Goal: Task Accomplishment & Management: Manage account settings

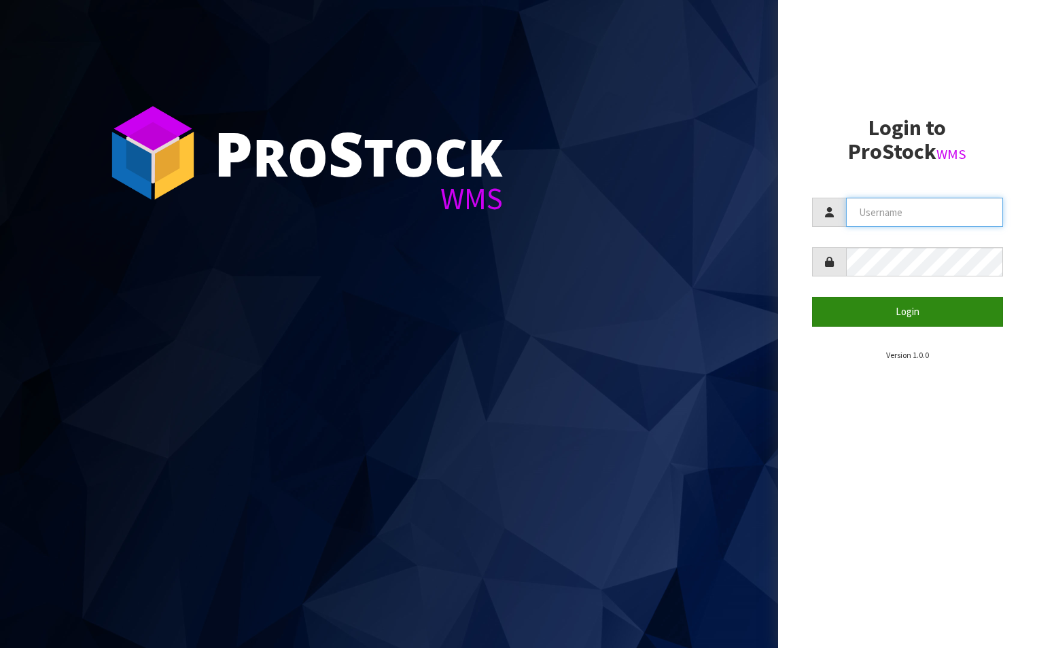
type input "aquacooler"
click at [908, 312] on button "Login" at bounding box center [908, 311] width 192 height 29
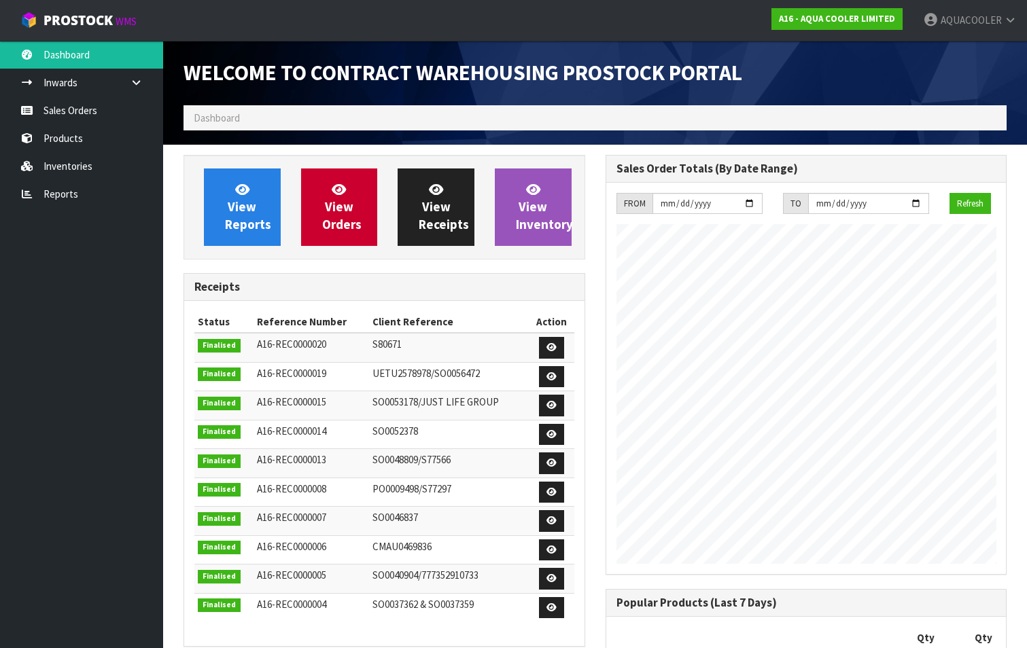
scroll to position [753, 421]
click at [79, 107] on link "Sales Orders" at bounding box center [81, 110] width 163 height 28
click at [65, 111] on link "Sales Orders" at bounding box center [81, 110] width 163 height 28
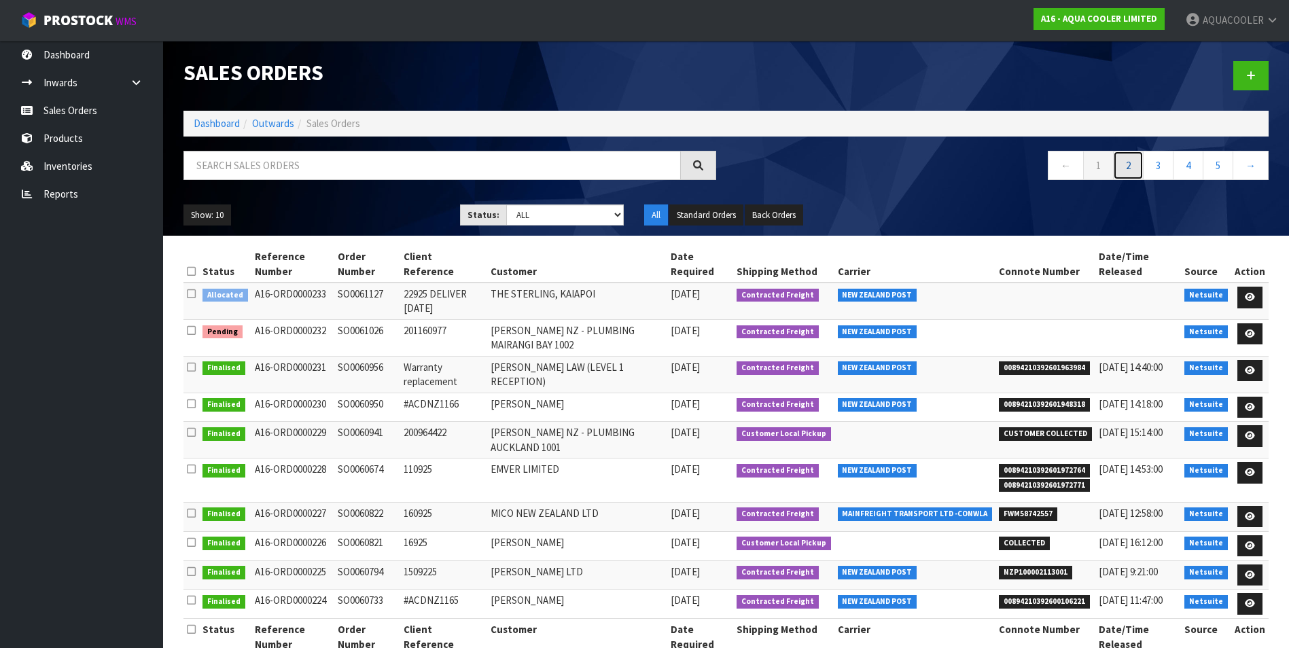
click at [1036, 160] on link "2" at bounding box center [1128, 165] width 31 height 29
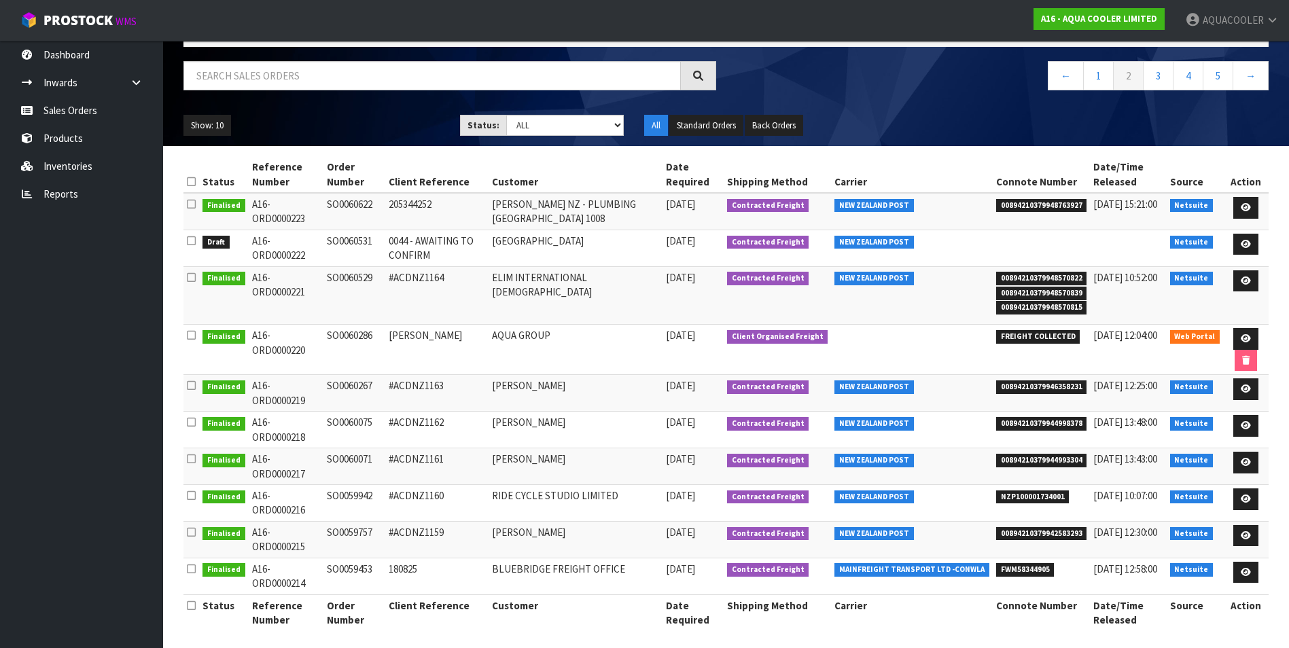
scroll to position [96, 0]
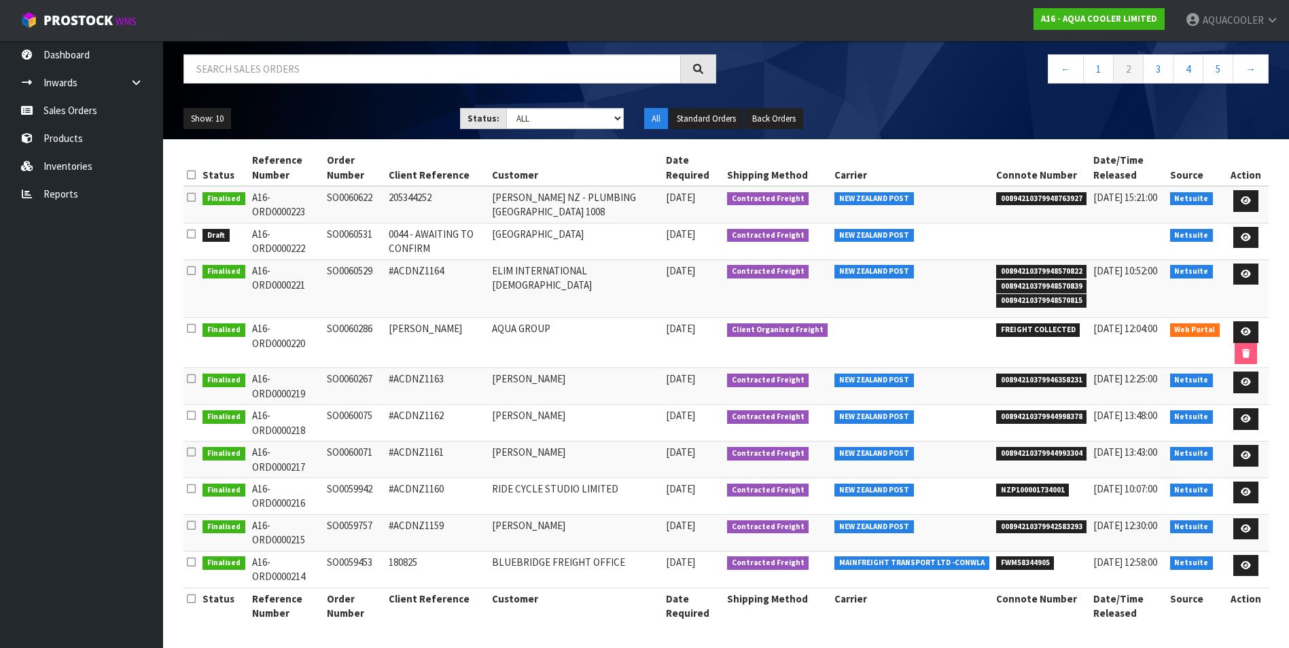
click at [775, 60] on nav "← 1 2 3 4 5 →" at bounding box center [1002, 70] width 533 height 33
click at [768, 54] on nav "← 1 2 3 4 5 →" at bounding box center [1002, 70] width 533 height 33
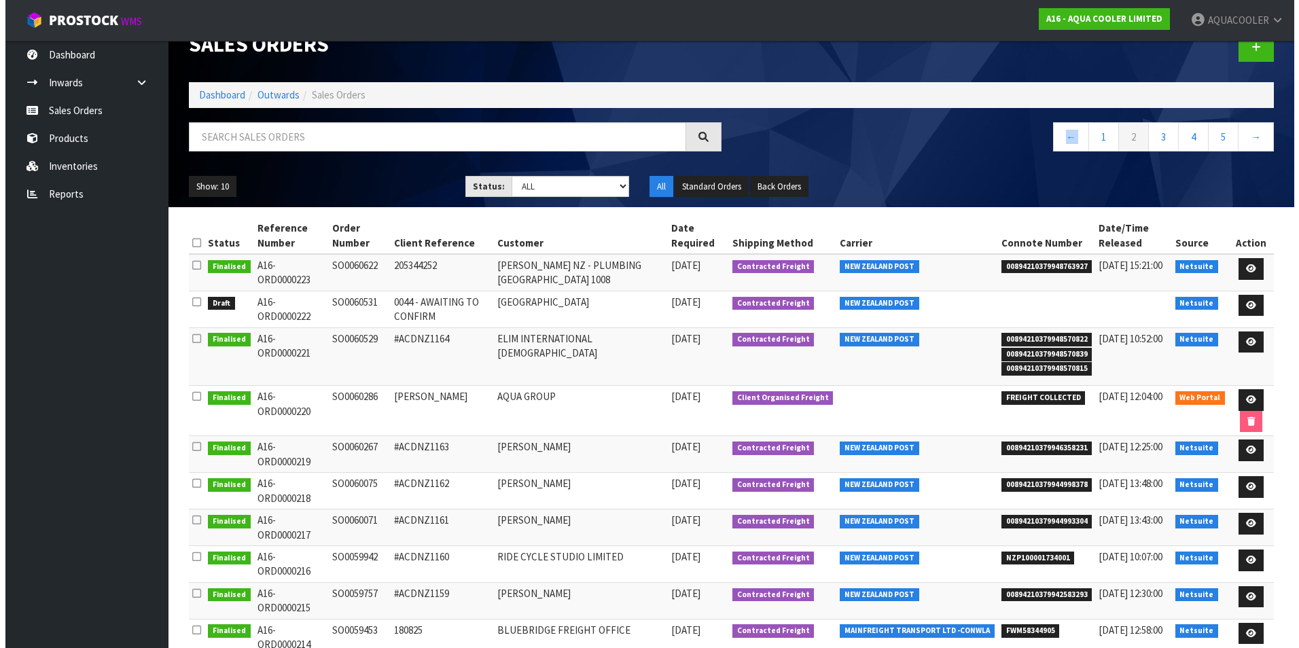
scroll to position [0, 0]
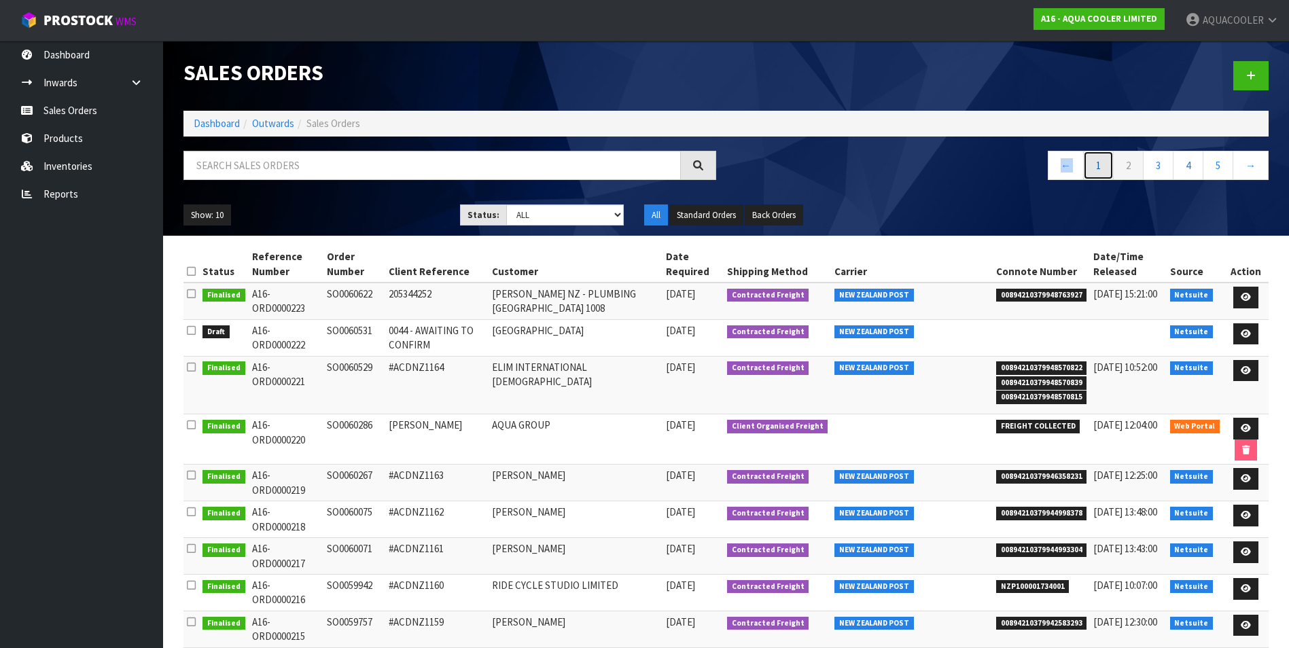
click at [1036, 164] on link "1" at bounding box center [1098, 165] width 31 height 29
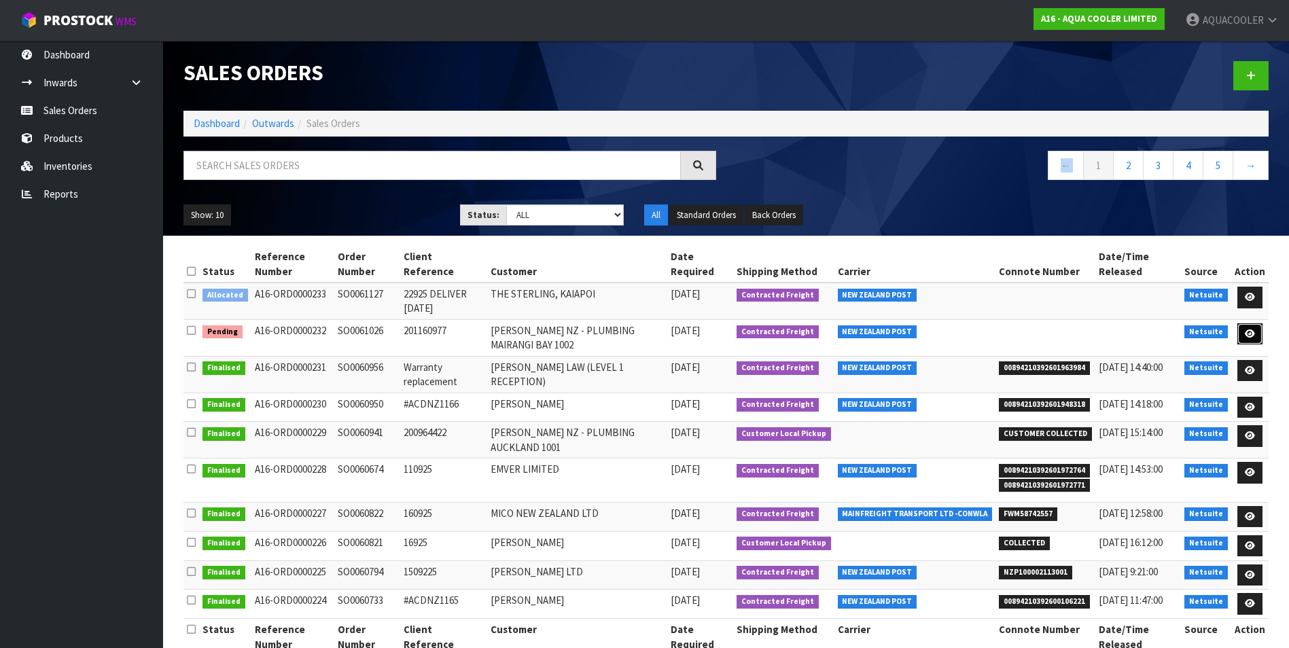
click at [1036, 332] on icon at bounding box center [1250, 334] width 10 height 9
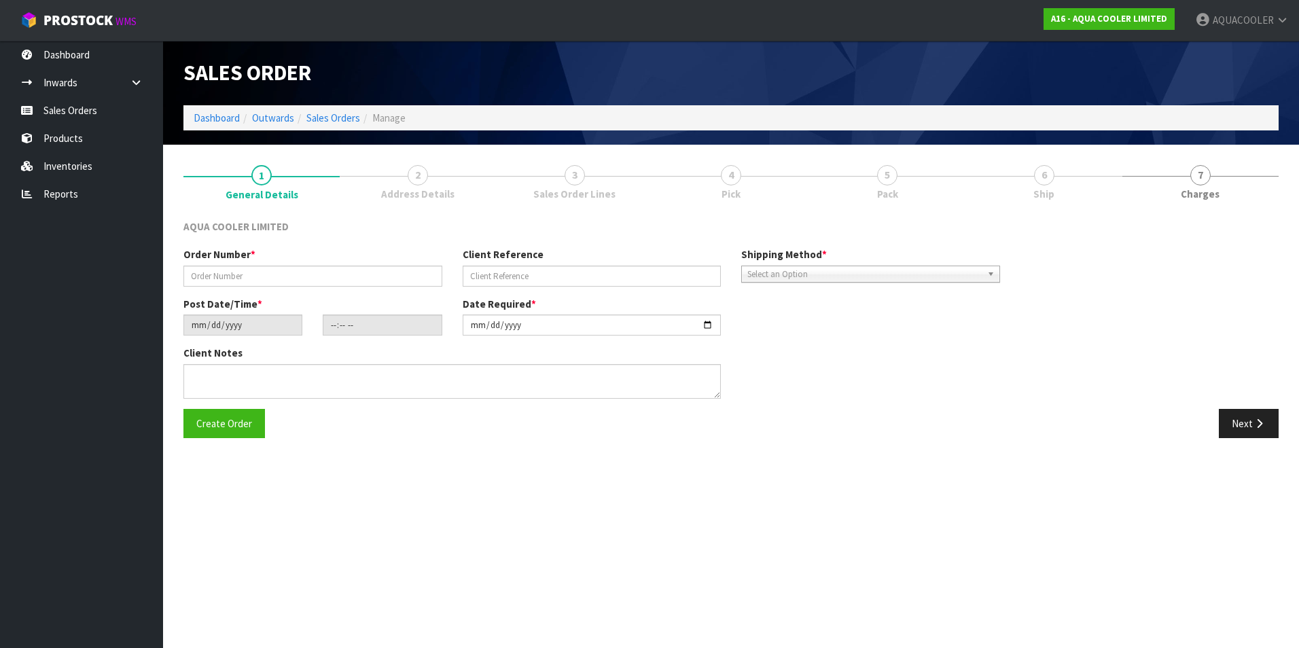
type input "SO0061026"
type input "201160977"
type input "[DATE]"
type input "15:00:08.000"
type input "[DATE]"
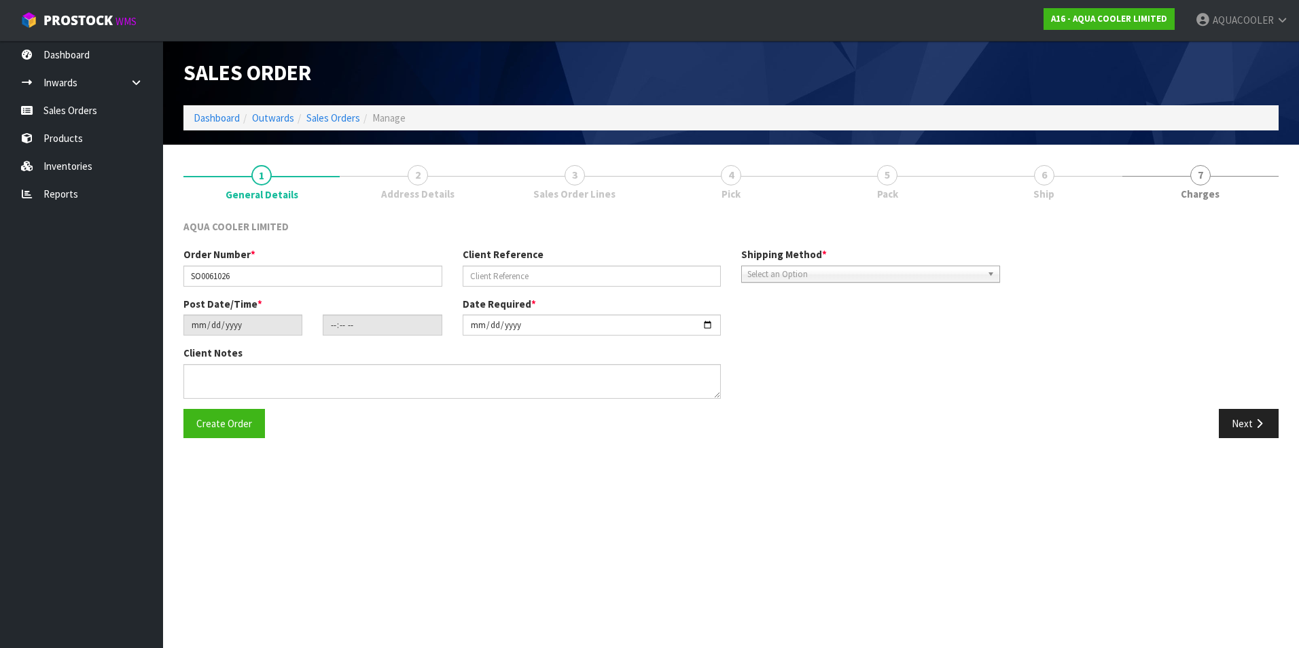
type textarea "ENQ0360678 SHIP COMPLETE - DO NOT SPLIT BACKORDER!"
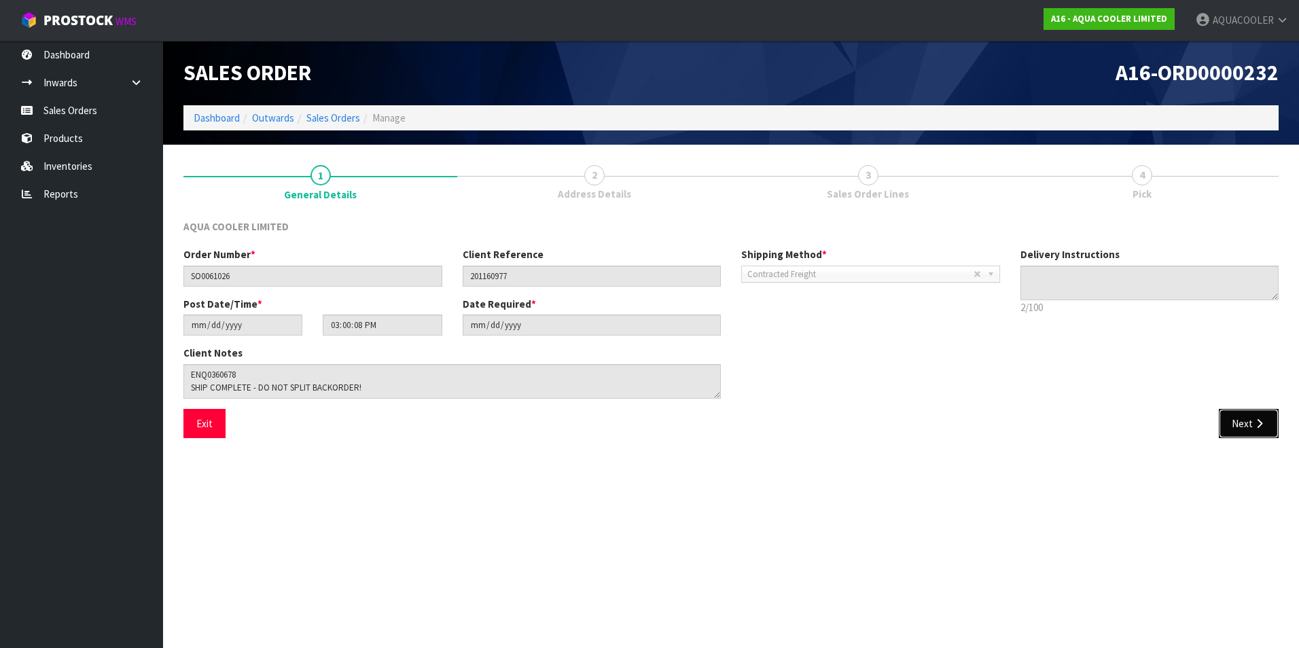
click at [1036, 421] on icon "button" at bounding box center [1259, 424] width 13 height 10
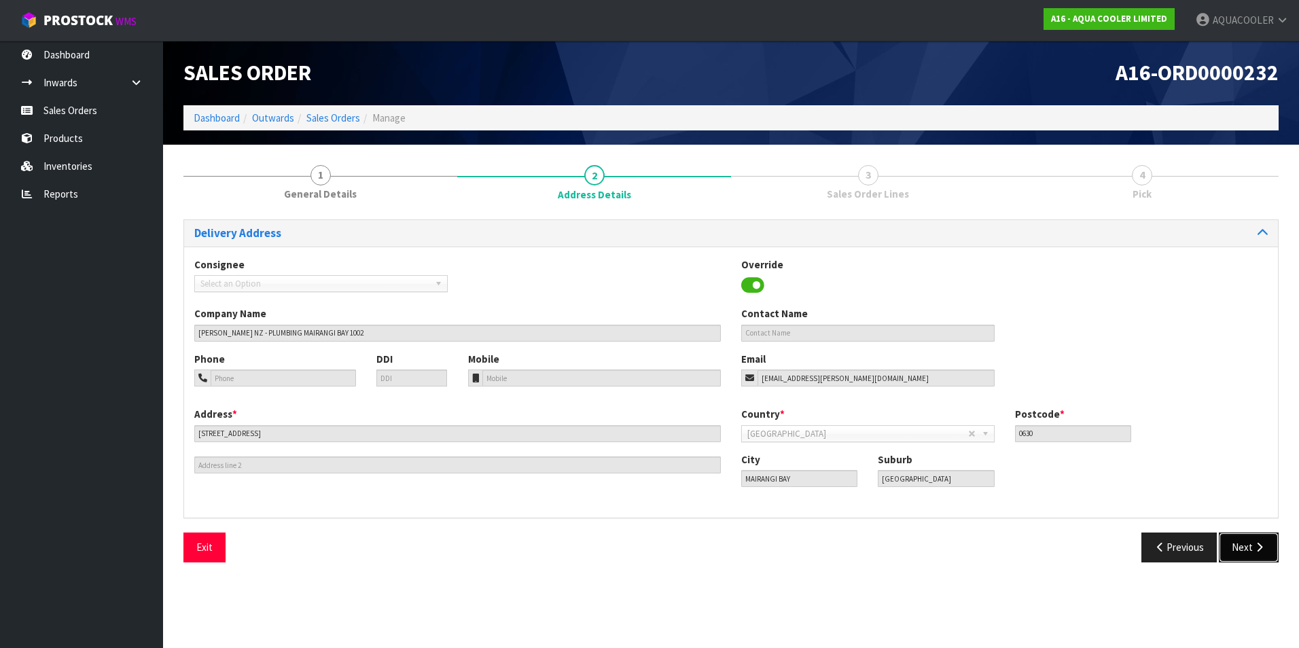
click at [1036, 546] on button "Next" at bounding box center [1249, 547] width 60 height 29
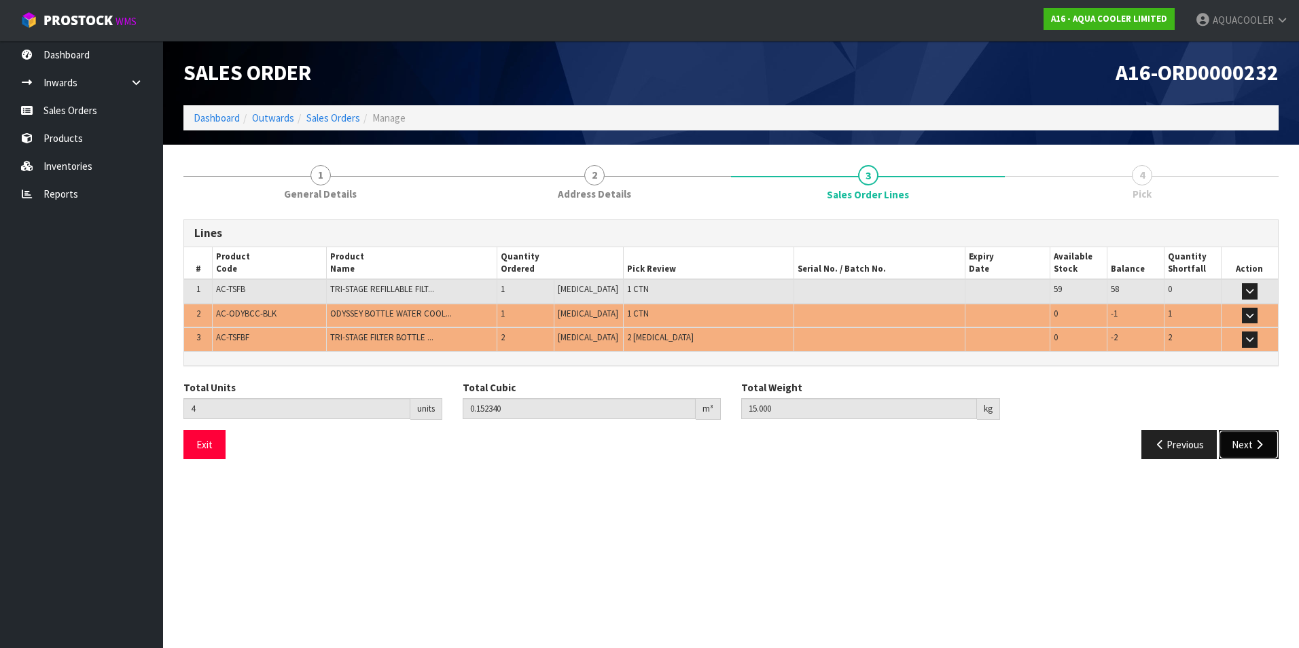
click at [1036, 448] on button "Next" at bounding box center [1249, 444] width 60 height 29
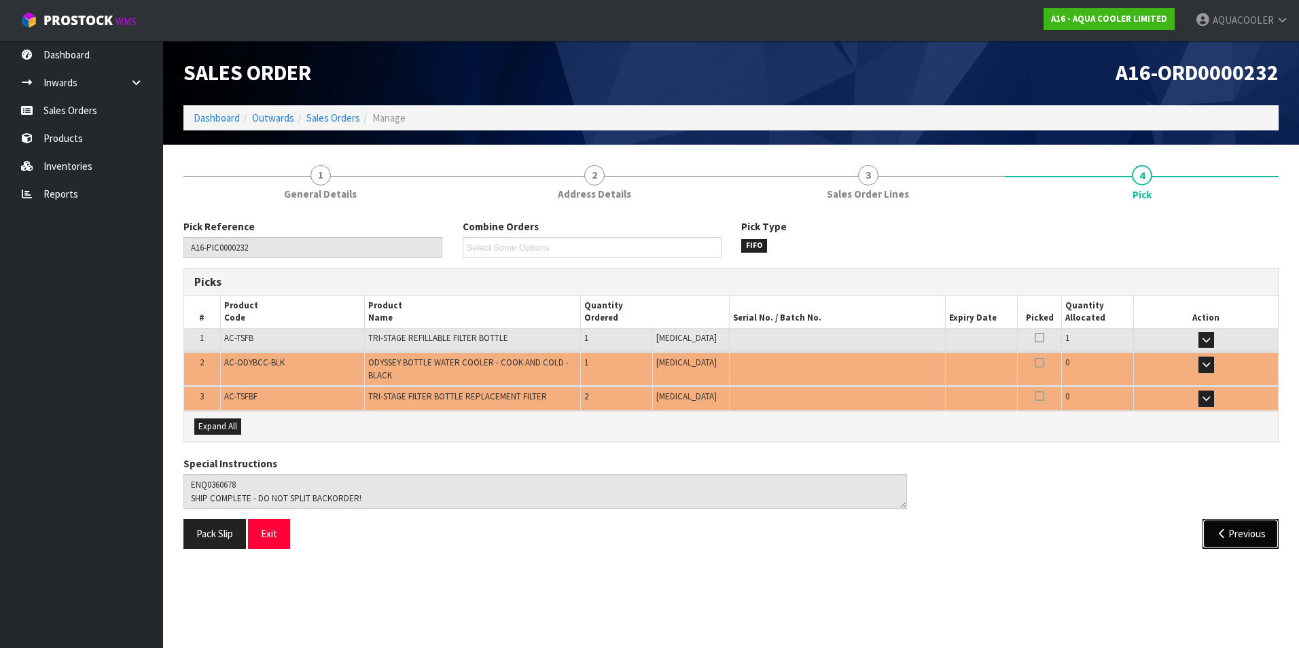
click at [1036, 531] on button "Previous" at bounding box center [1241, 533] width 76 height 29
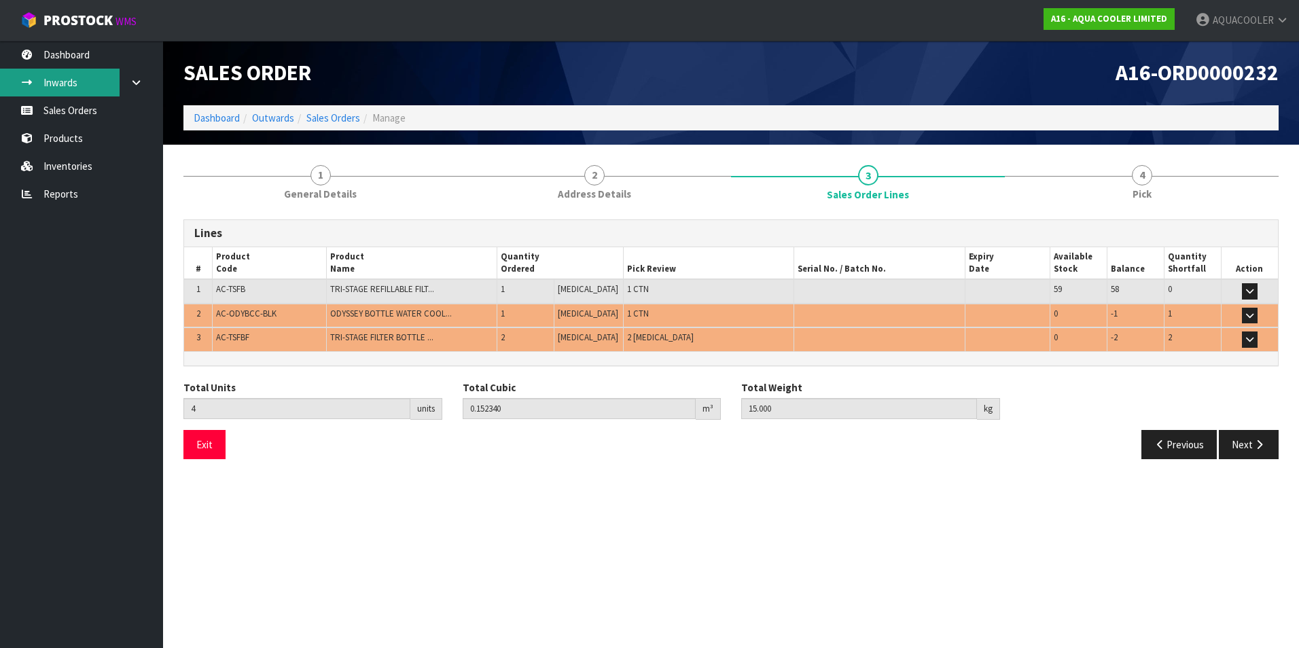
click at [60, 80] on link "Inwards" at bounding box center [81, 83] width 163 height 28
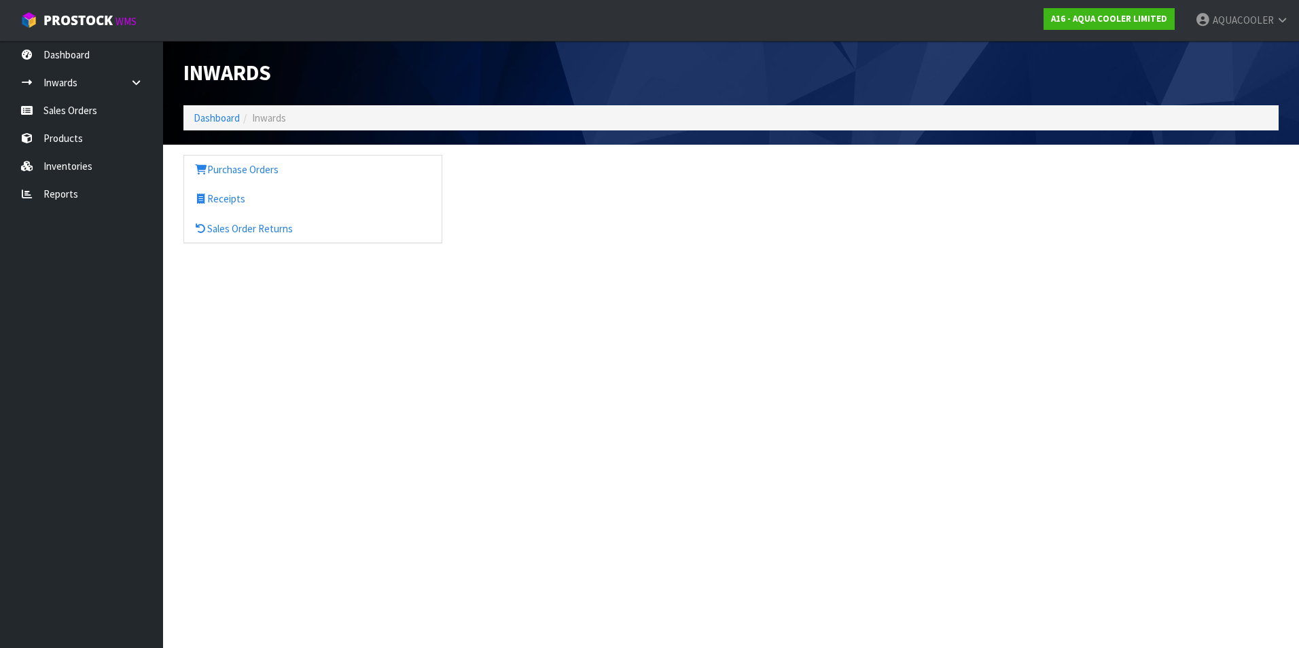
click at [492, 452] on section "Inwards Dashboard Inwards Purchase Orders Receipts Sales Order Returns" at bounding box center [649, 324] width 1299 height 648
